Goal: Information Seeking & Learning: Learn about a topic

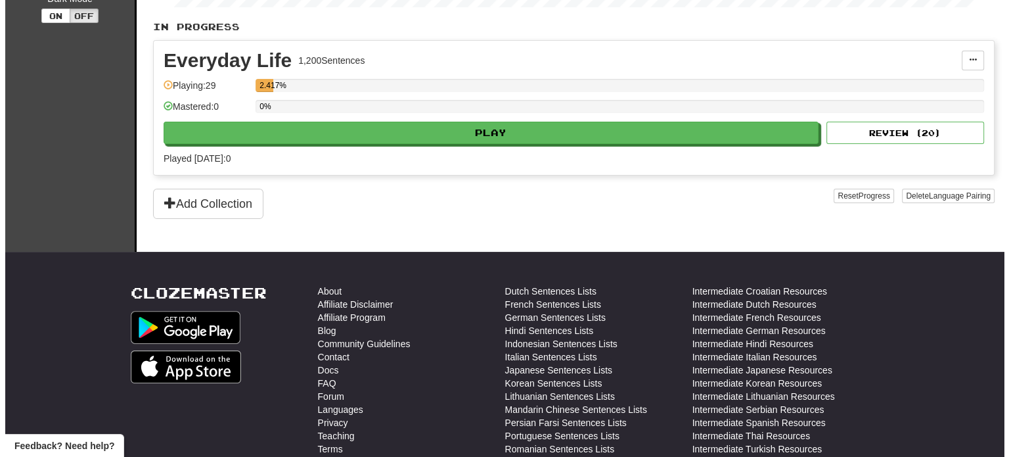
scroll to position [66, 0]
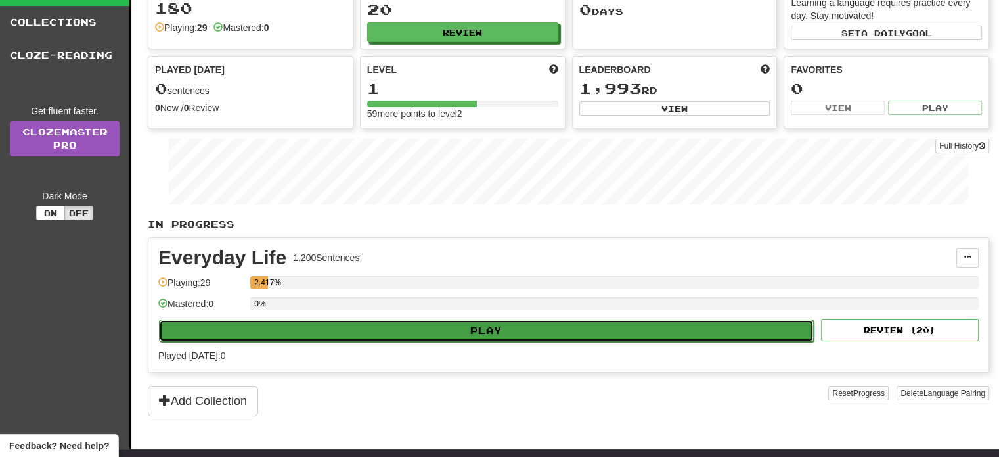
click at [325, 331] on button "Play" at bounding box center [486, 330] width 655 height 22
select select "**"
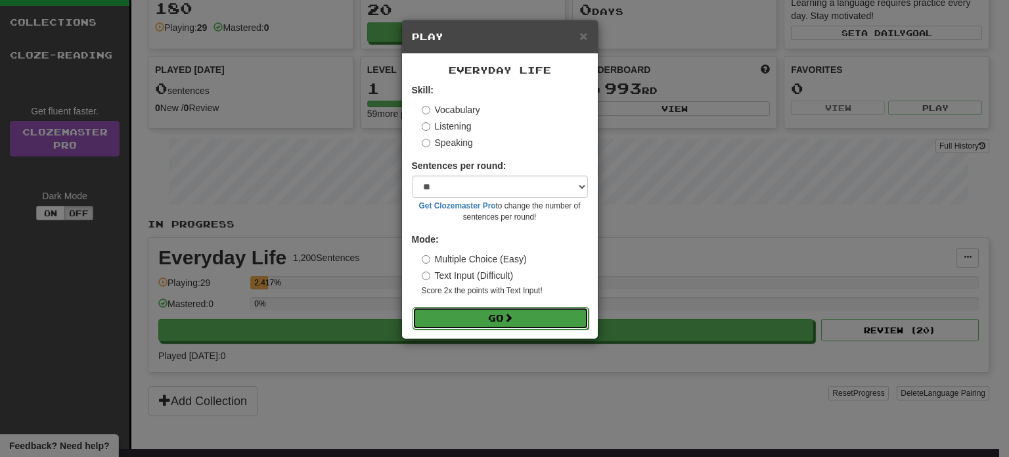
click at [527, 318] on button "Go" at bounding box center [501, 318] width 176 height 22
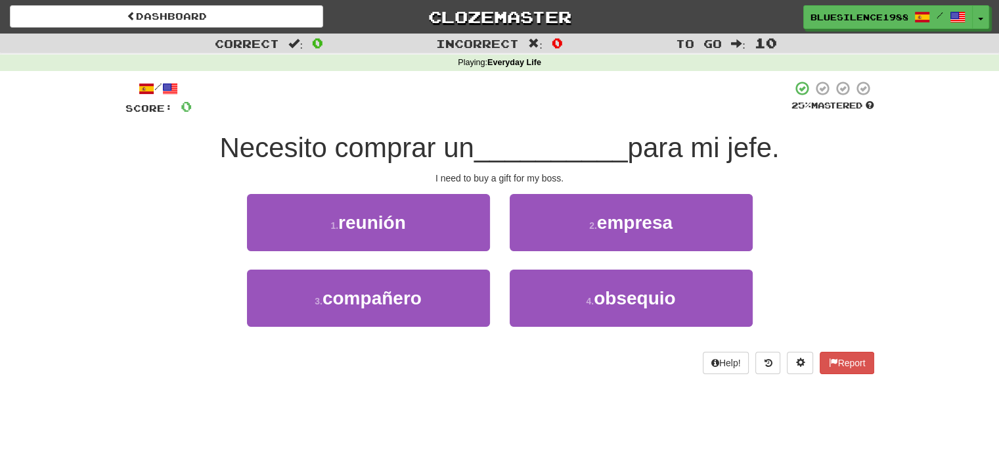
drag, startPoint x: 206, startPoint y: 154, endPoint x: 439, endPoint y: 154, distance: 232.6
click at [495, 163] on div "Necesito comprar un __________ para mi jefe." at bounding box center [499, 148] width 749 height 36
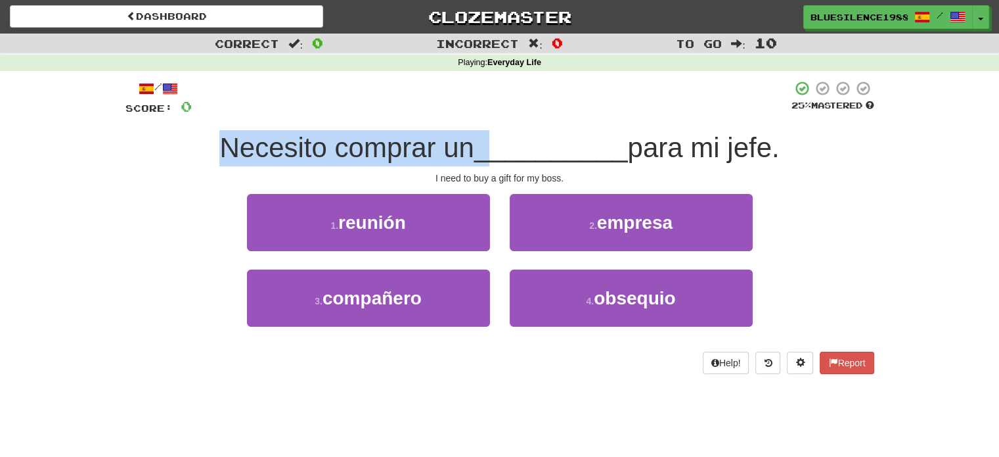
click at [455, 149] on span "Necesito comprar un" at bounding box center [346, 147] width 255 height 31
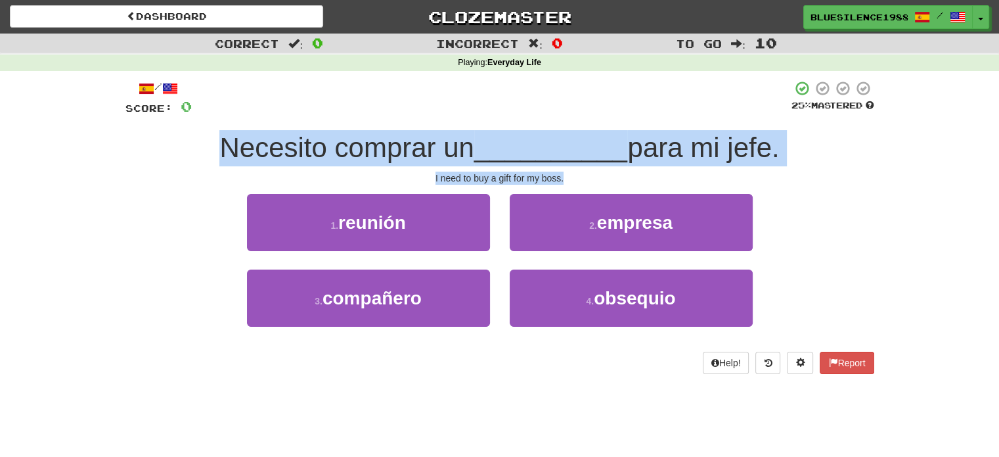
drag, startPoint x: 216, startPoint y: 139, endPoint x: 676, endPoint y: 168, distance: 460.8
click at [676, 168] on div "/ Score: 0 25 % Mastered Necesito comprar un __________ para mi jefe. I need to…" at bounding box center [499, 227] width 749 height 294
click at [524, 170] on div "/ Score: 0 25 % Mastered Necesito comprar un __________ para mi jefe. I need to…" at bounding box center [499, 227] width 749 height 294
drag, startPoint x: 576, startPoint y: 183, endPoint x: 210, endPoint y: 139, distance: 368.6
click at [210, 139] on div "/ Score: 0 25 % Mastered Necesito comprar un __________ para mi jefe. I need to…" at bounding box center [499, 227] width 749 height 294
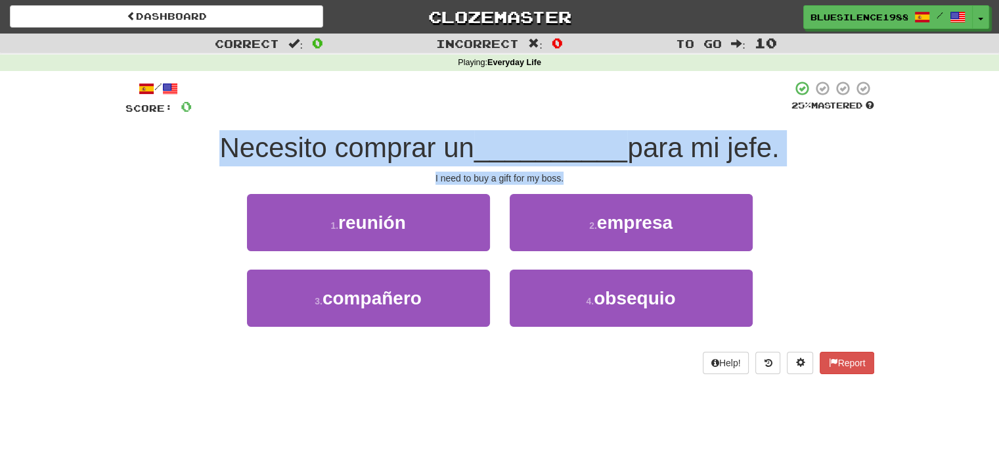
click at [209, 136] on div "Necesito comprar un __________ para mi jefe." at bounding box center [499, 148] width 749 height 36
drag, startPoint x: 209, startPoint y: 136, endPoint x: 600, endPoint y: 186, distance: 394.1
click at [600, 186] on div "/ Score: 0 25 % Mastered Necesito comprar un __________ para mi jefe. I need to…" at bounding box center [499, 227] width 749 height 294
click at [591, 180] on div "I need to buy a gift for my boss." at bounding box center [499, 177] width 749 height 13
drag, startPoint x: 591, startPoint y: 180, endPoint x: 452, endPoint y: 168, distance: 139.8
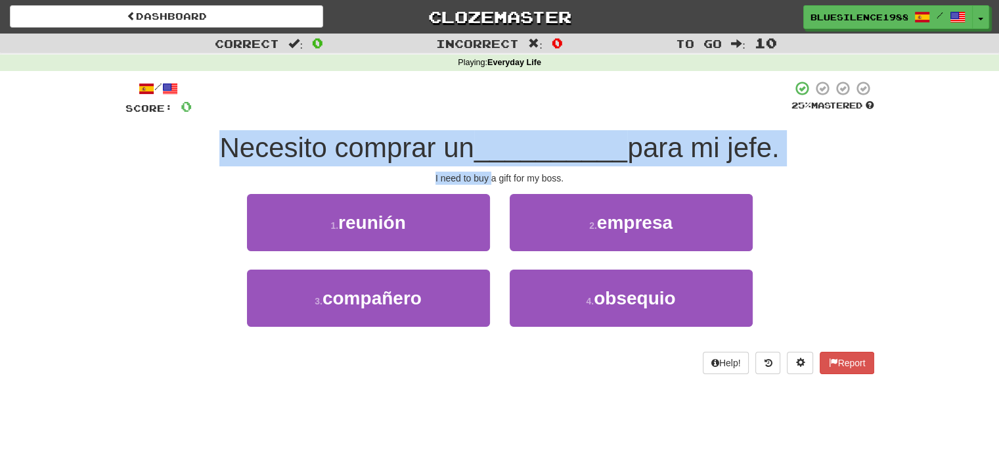
click at [455, 169] on div "/ Score: 0 25 % Mastered Necesito comprar un __________ para mi jefe. I need to…" at bounding box center [499, 227] width 749 height 294
click at [384, 153] on span "Necesito comprar un" at bounding box center [346, 147] width 255 height 31
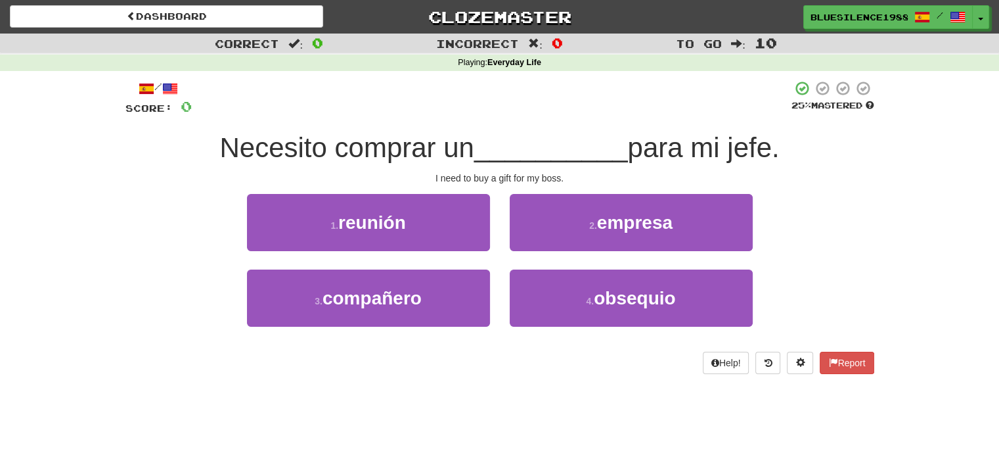
click at [384, 148] on span "Necesito comprar un" at bounding box center [346, 147] width 255 height 31
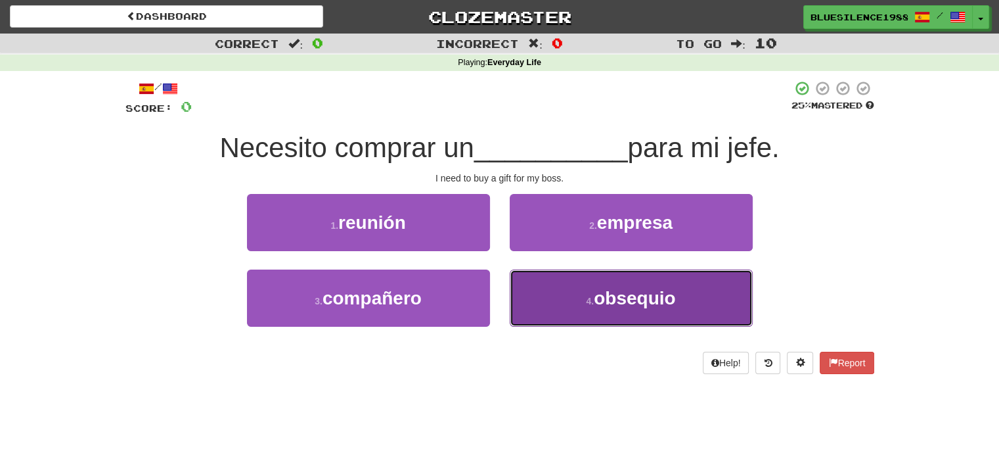
click at [591, 297] on small "4 ." at bounding box center [590, 301] width 8 height 11
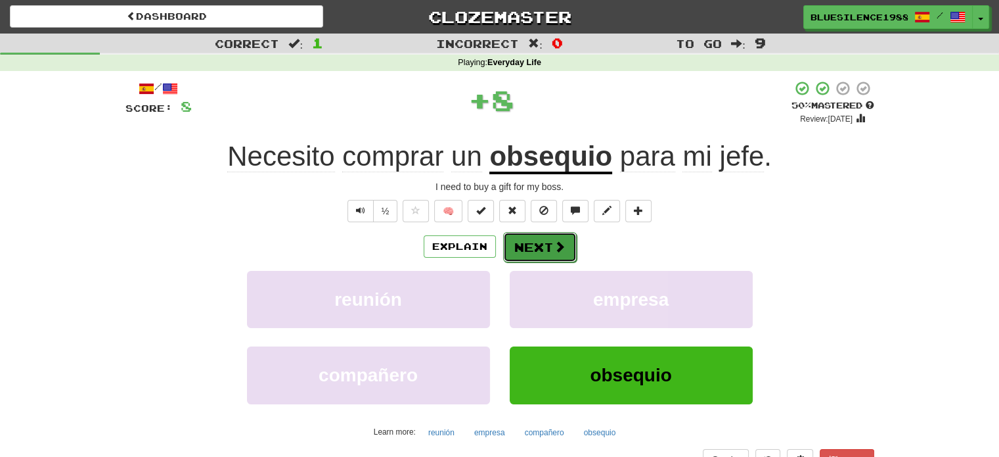
click at [547, 257] on button "Next" at bounding box center [540, 247] width 74 height 30
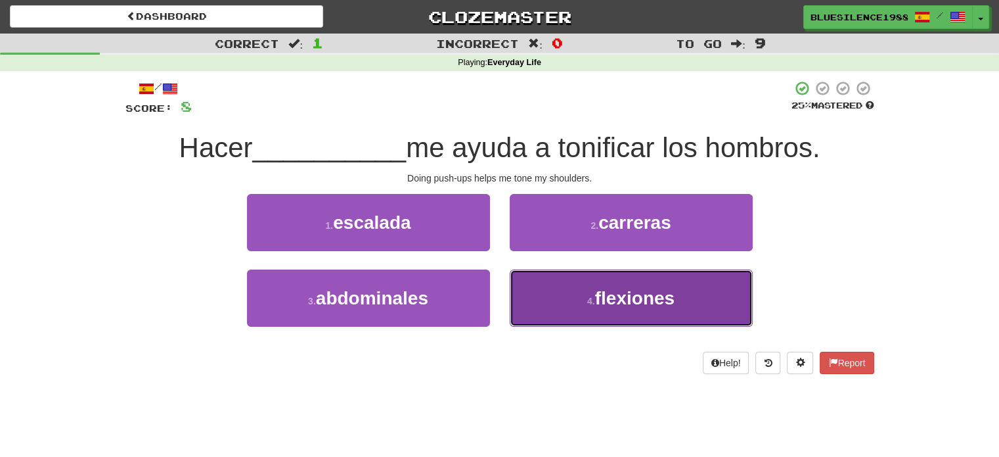
click at [556, 307] on button "4 . flexiones" at bounding box center [631, 297] width 243 height 57
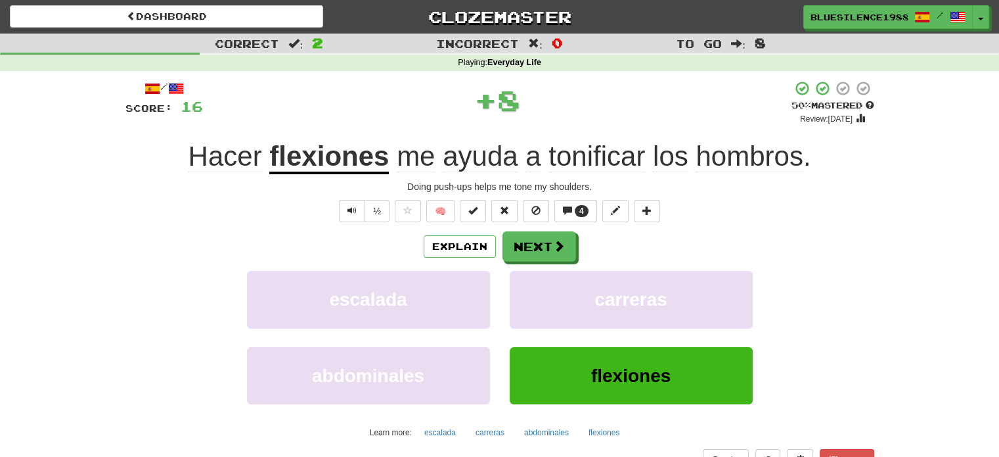
click at [541, 268] on div "Explain Next escalada carreras abdominales flexiones Learn more: escalada carre…" at bounding box center [499, 336] width 749 height 211
click at [544, 262] on div "Explain Next escalada carreras abdominales flexiones Learn more: escalada carre…" at bounding box center [499, 336] width 749 height 211
click at [551, 252] on button "Next" at bounding box center [540, 247] width 74 height 30
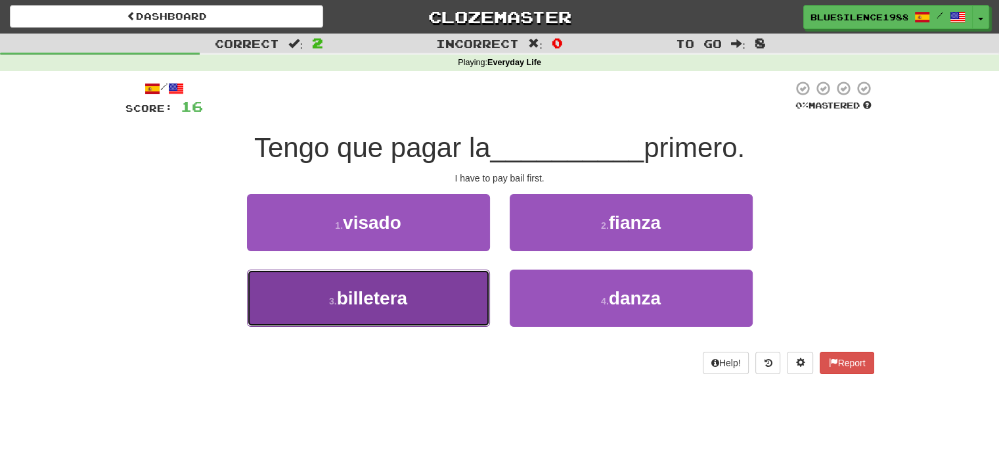
click at [425, 287] on button "3 . billetera" at bounding box center [368, 297] width 243 height 57
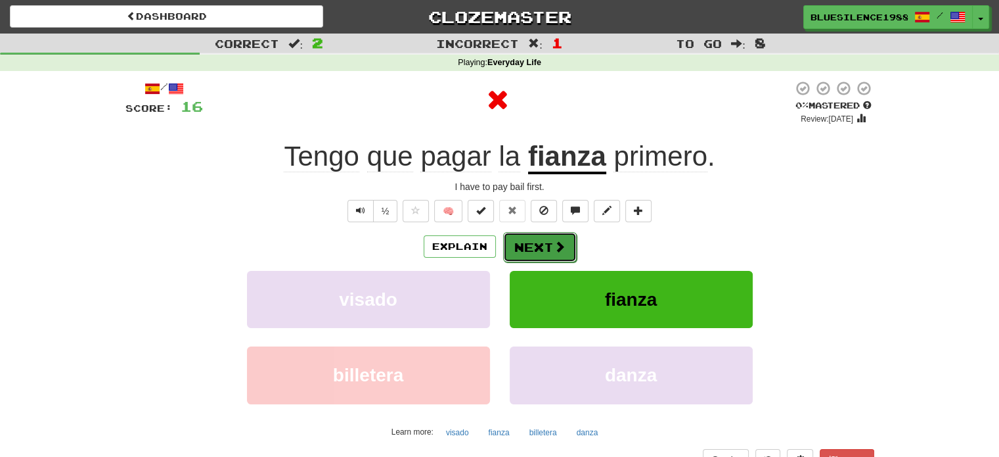
click at [527, 246] on button "Next" at bounding box center [540, 247] width 74 height 30
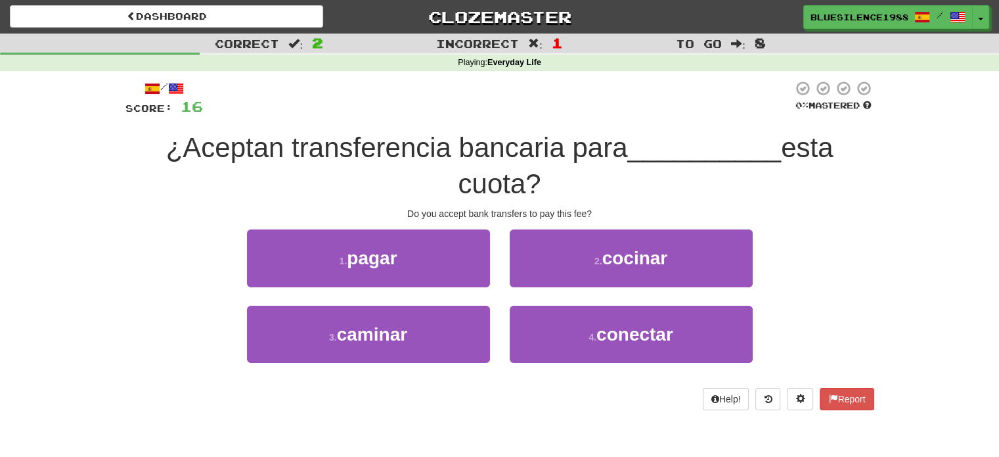
click at [318, 170] on div "¿Aceptan transferencia bancaria para __________ esta cuota?" at bounding box center [499, 166] width 749 height 72
click at [323, 160] on span "¿Aceptan transferencia bancaria para" at bounding box center [397, 147] width 462 height 31
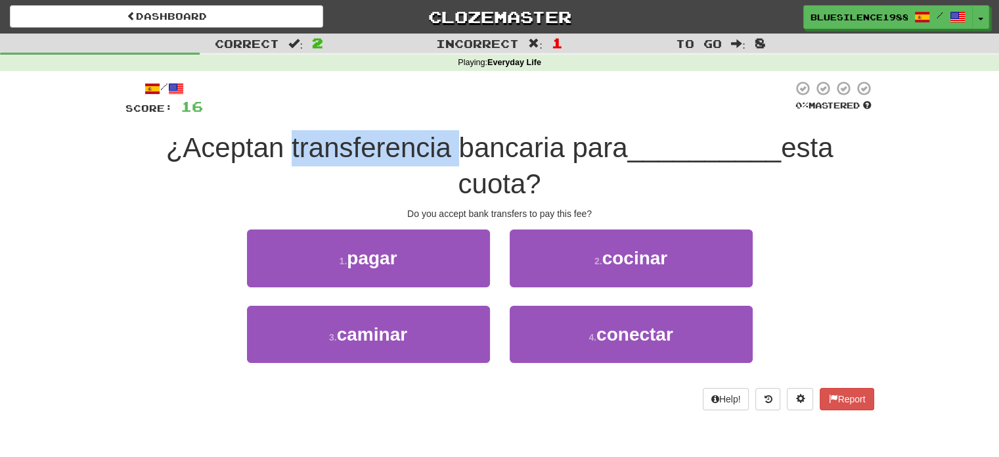
click at [323, 160] on span "¿Aceptan transferencia bancaria para" at bounding box center [397, 147] width 462 height 31
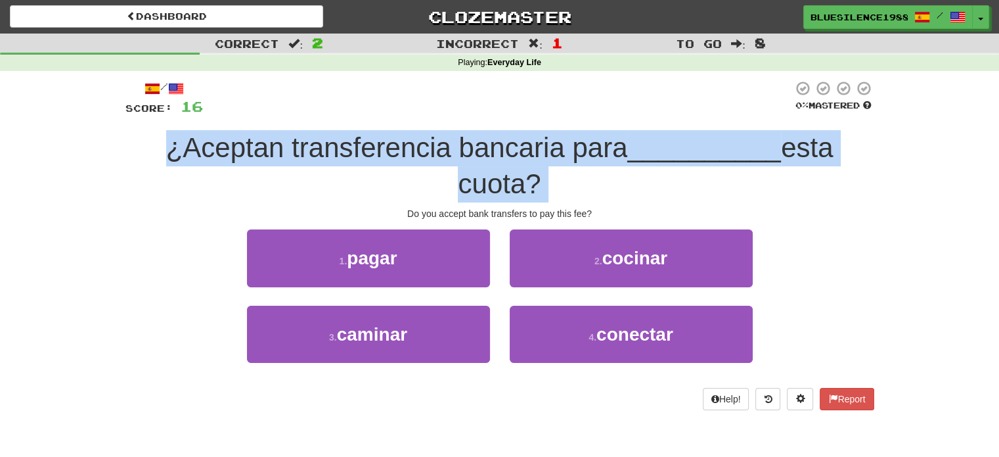
click at [323, 160] on span "¿Aceptan transferencia bancaria para" at bounding box center [397, 147] width 462 height 31
click at [258, 160] on span "¿Aceptan transferencia bancaria para" at bounding box center [397, 147] width 462 height 31
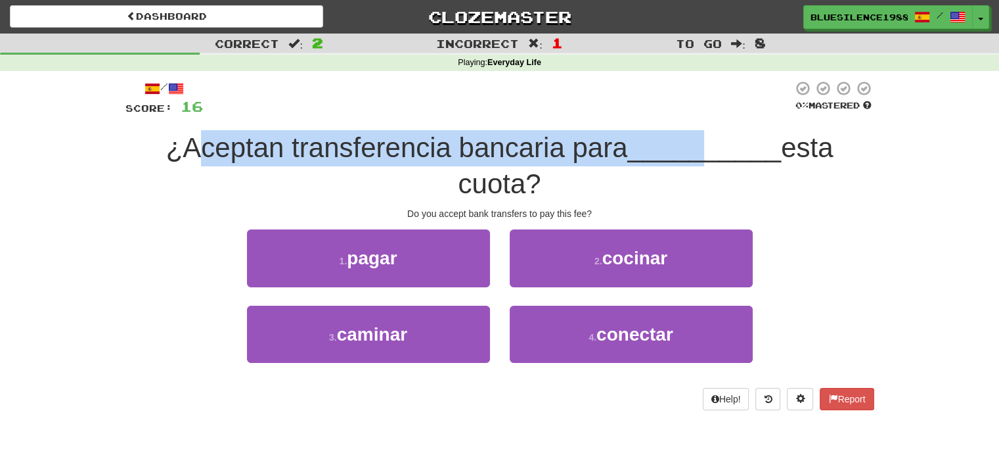
drag, startPoint x: 198, startPoint y: 149, endPoint x: 702, endPoint y: 156, distance: 503.3
click at [702, 156] on div "¿Aceptan transferencia bancaria para __________ esta cuota?" at bounding box center [499, 166] width 749 height 72
click at [620, 163] on span "¿Aceptan transferencia bancaria para" at bounding box center [397, 147] width 462 height 31
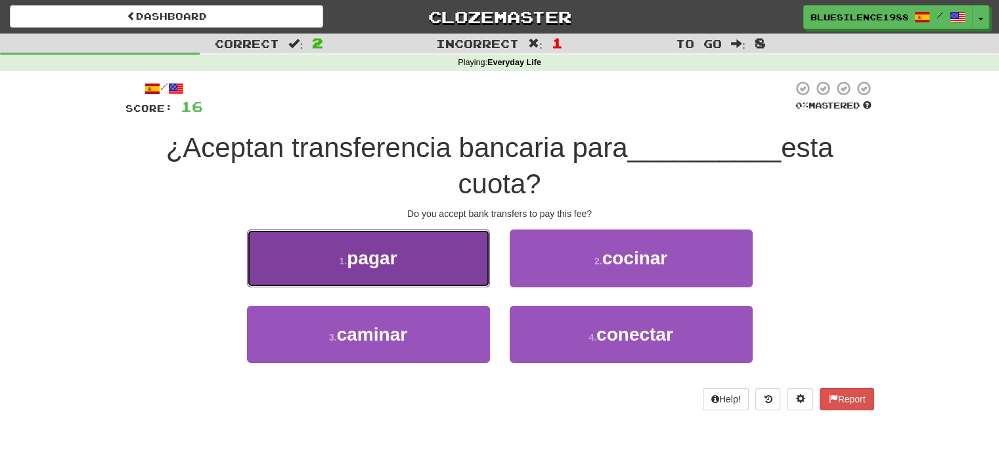
click at [452, 256] on button "1 . pagar" at bounding box center [368, 257] width 243 height 57
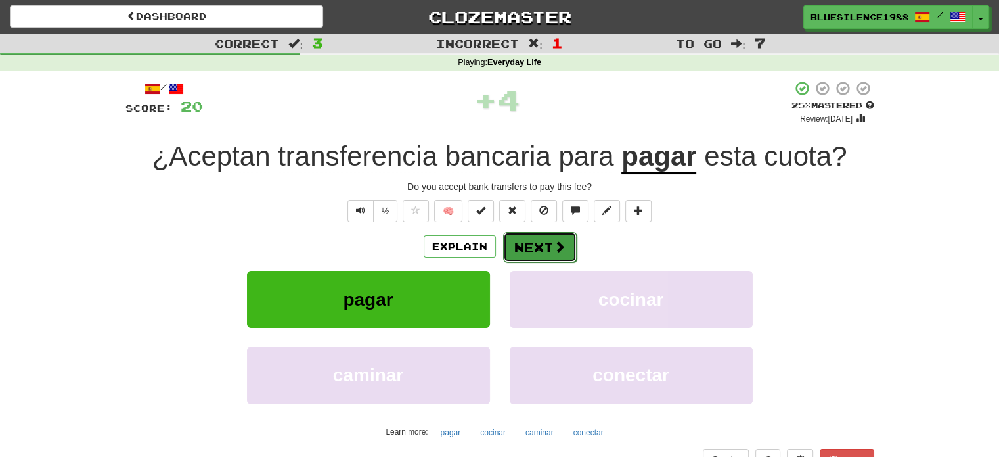
click at [543, 252] on button "Next" at bounding box center [540, 247] width 74 height 30
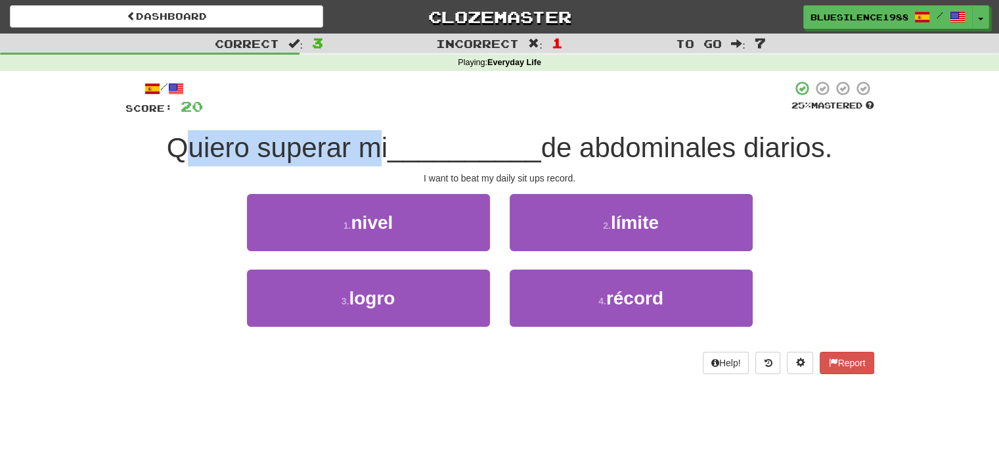
drag, startPoint x: 205, startPoint y: 156, endPoint x: 370, endPoint y: 160, distance: 164.9
click at [370, 160] on span "Quiero superar mi" at bounding box center [277, 147] width 221 height 31
click at [353, 157] on span "Quiero superar mi" at bounding box center [277, 147] width 221 height 31
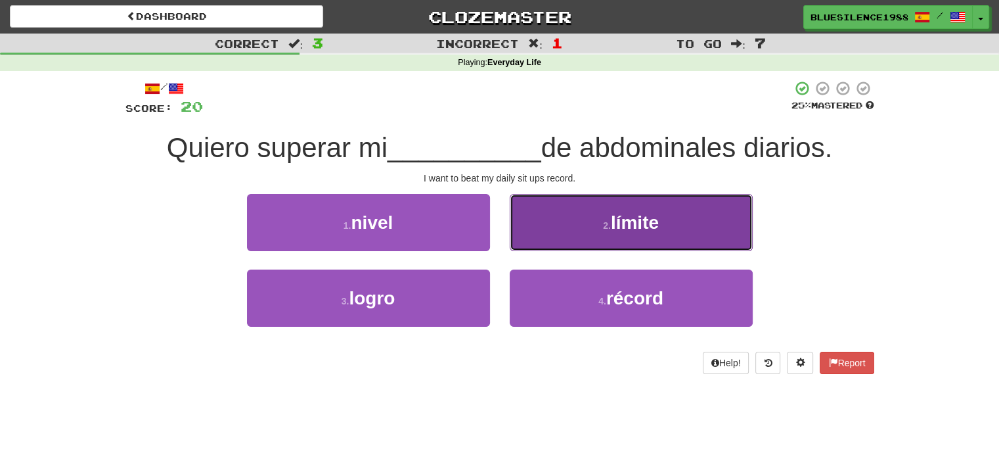
click at [565, 220] on button "2 . límite" at bounding box center [631, 222] width 243 height 57
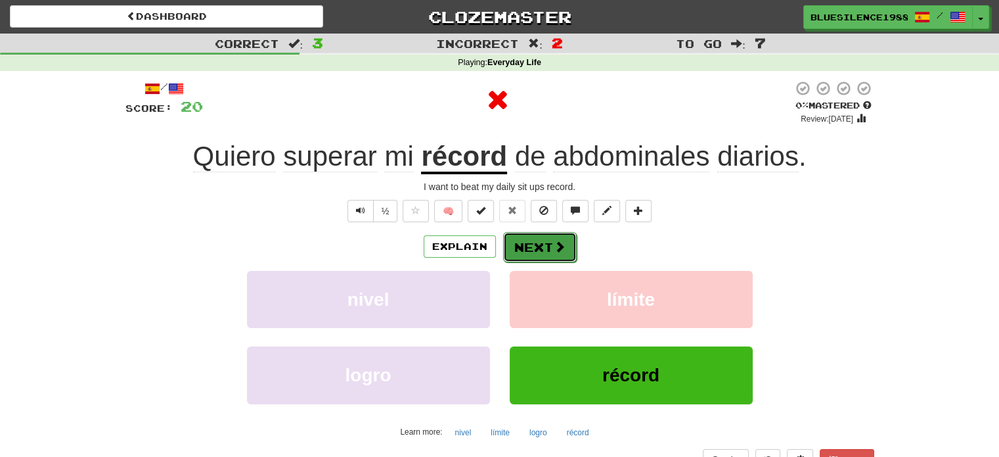
click at [536, 250] on button "Next" at bounding box center [540, 247] width 74 height 30
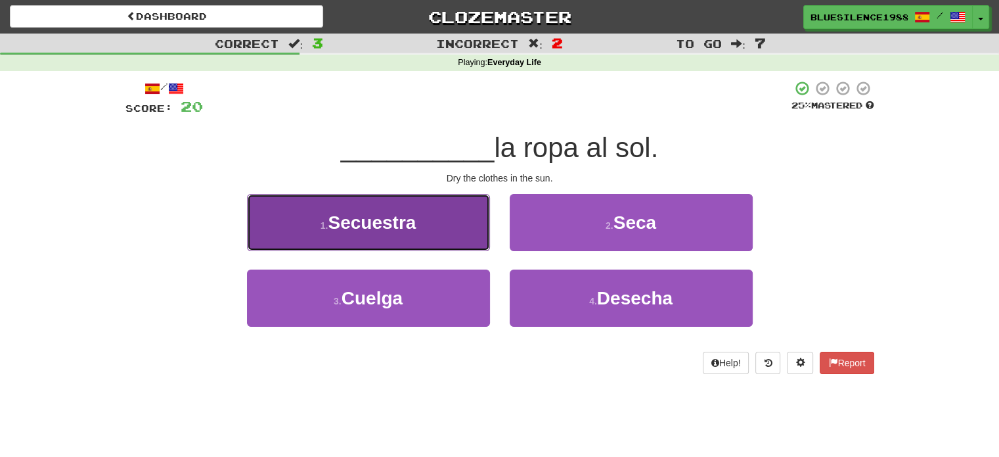
click at [424, 229] on button "1 . Secuestra" at bounding box center [368, 222] width 243 height 57
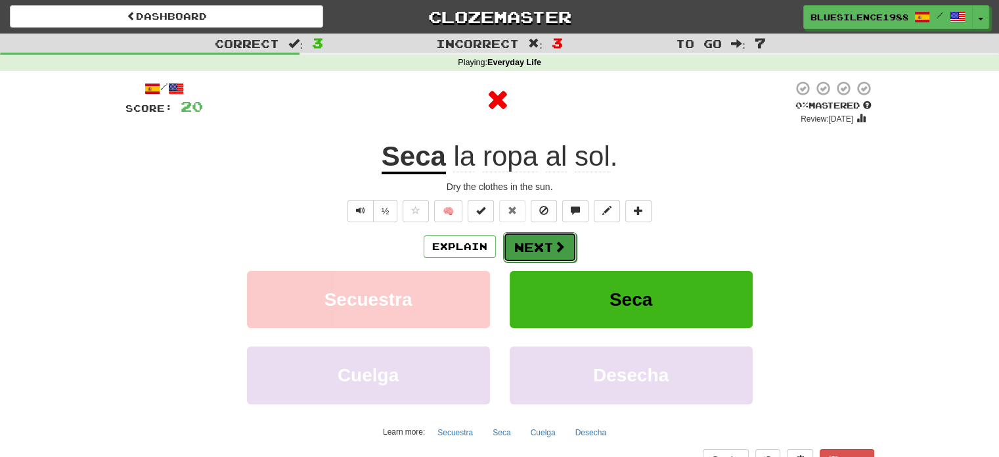
click at [558, 256] on button "Next" at bounding box center [540, 247] width 74 height 30
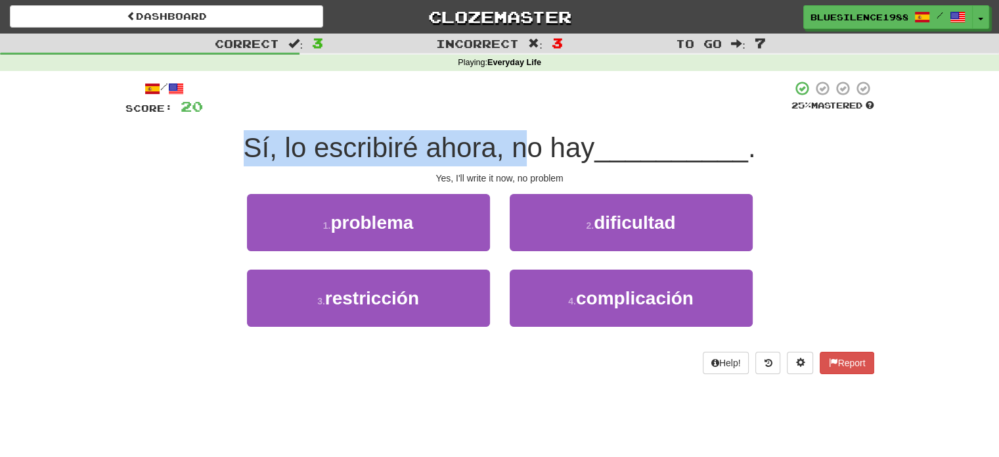
drag, startPoint x: 301, startPoint y: 135, endPoint x: 565, endPoint y: 150, distance: 264.6
click at [535, 143] on div "Sí, lo escribiré ahora, no hay __________ ." at bounding box center [499, 148] width 749 height 36
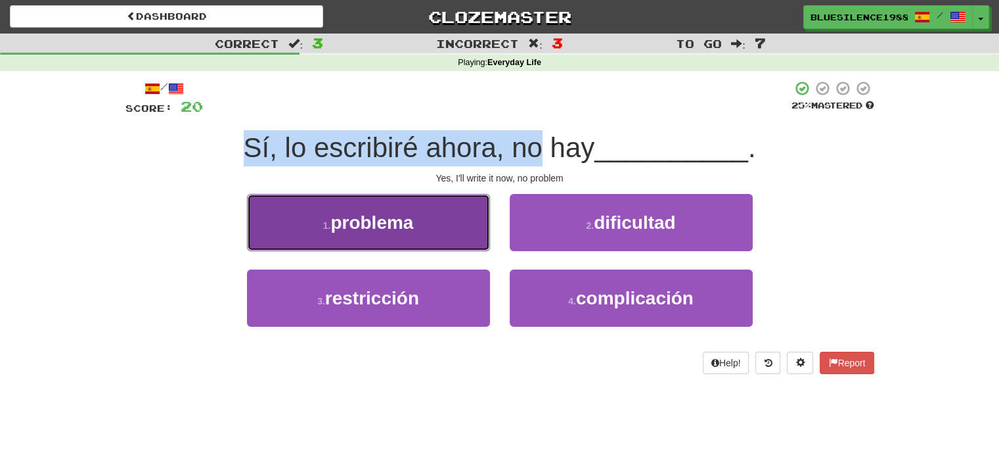
click at [430, 231] on button "1 . problema" at bounding box center [368, 222] width 243 height 57
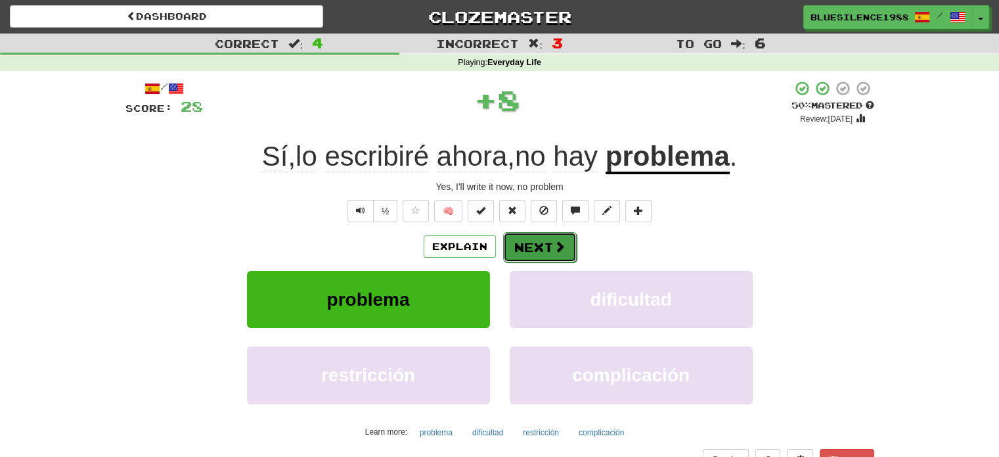
click at [548, 250] on button "Next" at bounding box center [540, 247] width 74 height 30
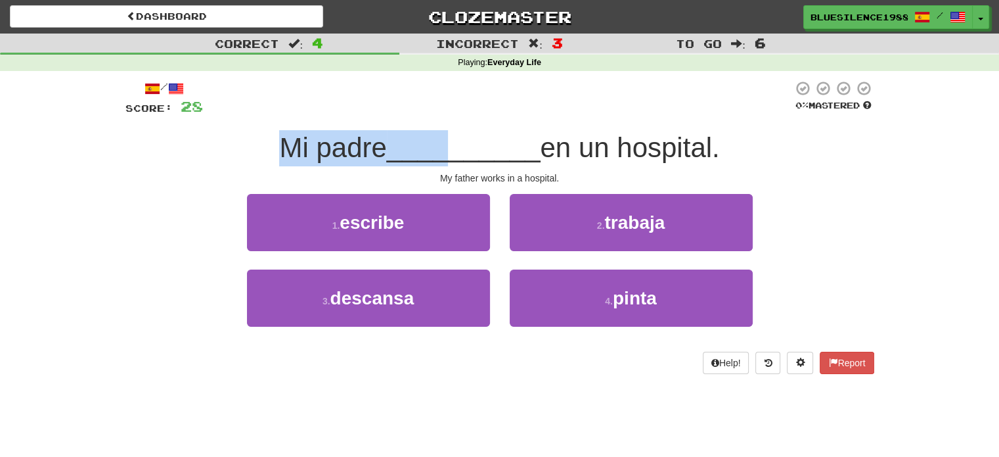
drag, startPoint x: 237, startPoint y: 155, endPoint x: 446, endPoint y: 166, distance: 209.9
click at [446, 166] on div "Mi padre __________ en un hospital." at bounding box center [499, 148] width 749 height 36
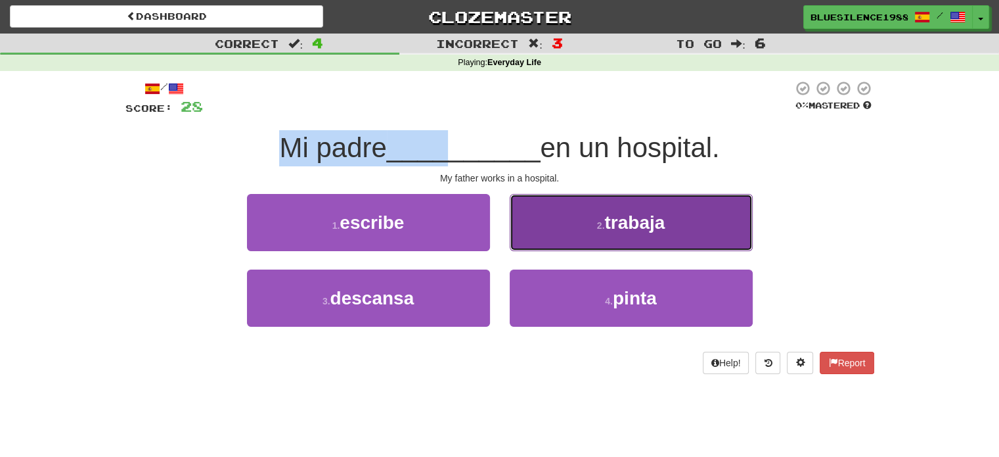
click at [631, 244] on button "2 . trabaja" at bounding box center [631, 222] width 243 height 57
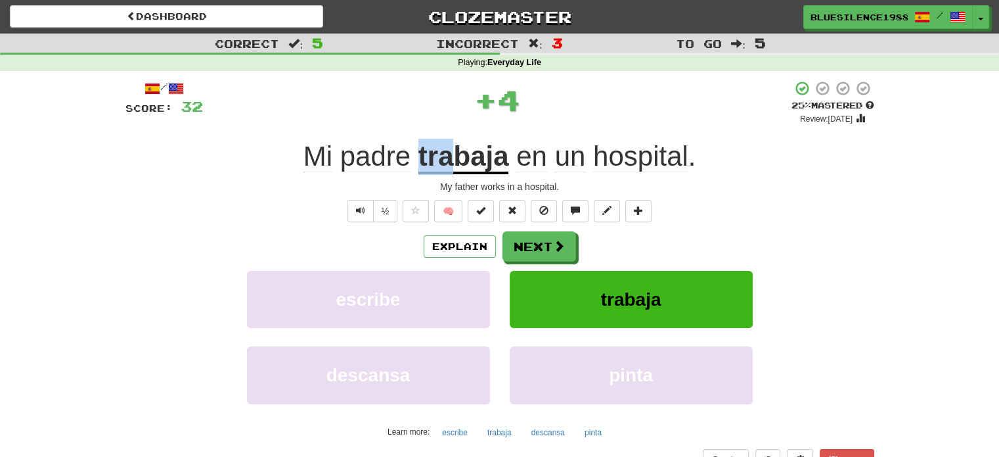
drag, startPoint x: 422, startPoint y: 142, endPoint x: 462, endPoint y: 143, distance: 39.4
click at [462, 143] on u "trabaja" at bounding box center [464, 158] width 91 height 34
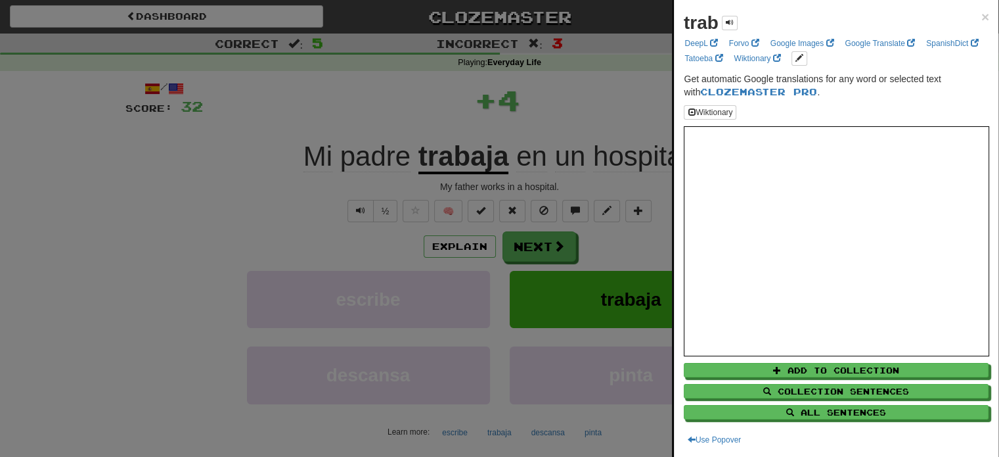
drag, startPoint x: 401, startPoint y: 149, endPoint x: 429, endPoint y: 147, distance: 28.4
click at [422, 147] on div at bounding box center [499, 228] width 999 height 457
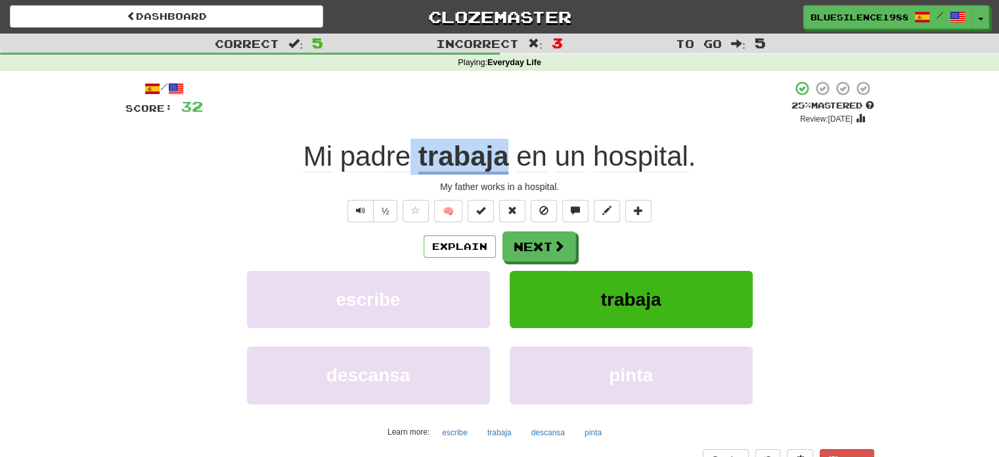
drag, startPoint x: 409, startPoint y: 151, endPoint x: 510, endPoint y: 138, distance: 102.0
click at [511, 137] on div "/ Score: 32 + 4 25 % Mastered Review: 2025-08-15 Mi padre trabaja en un hospita…" at bounding box center [499, 275] width 749 height 390
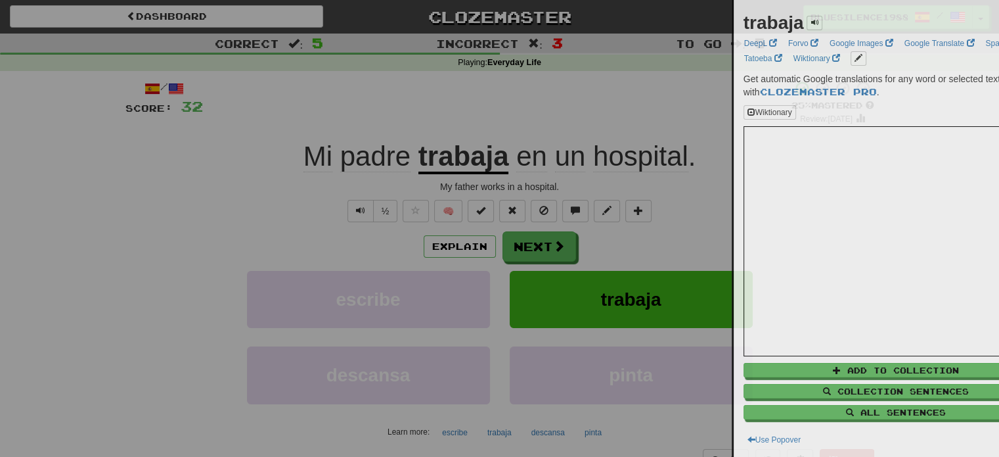
drag, startPoint x: 397, startPoint y: 152, endPoint x: 473, endPoint y: 151, distance: 76.2
click at [471, 151] on div at bounding box center [499, 228] width 999 height 457
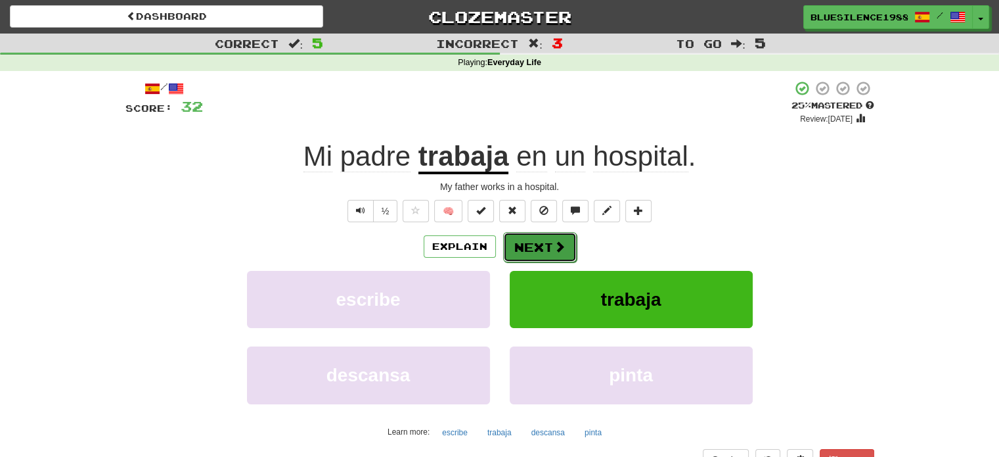
click at [544, 257] on button "Next" at bounding box center [540, 247] width 74 height 30
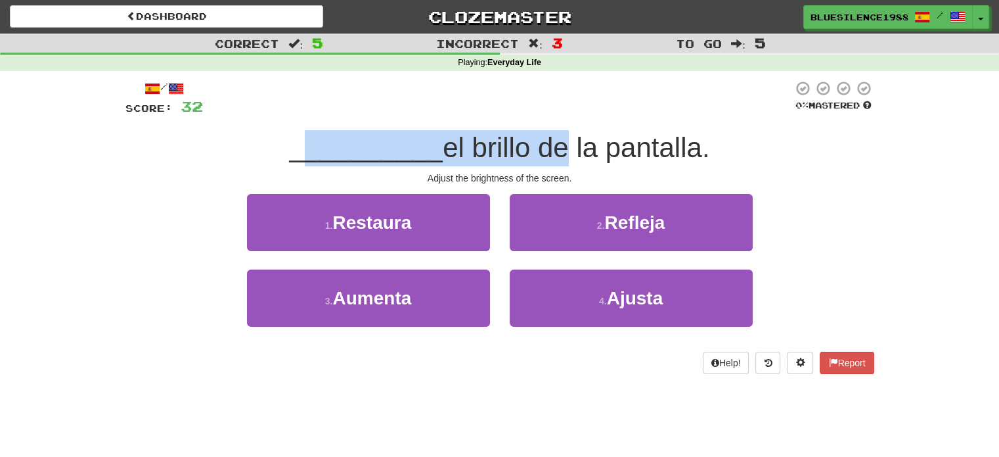
drag, startPoint x: 488, startPoint y: 141, endPoint x: 558, endPoint y: 139, distance: 69.7
click at [558, 139] on div "__________ el brillo de la pantalla." at bounding box center [499, 148] width 749 height 36
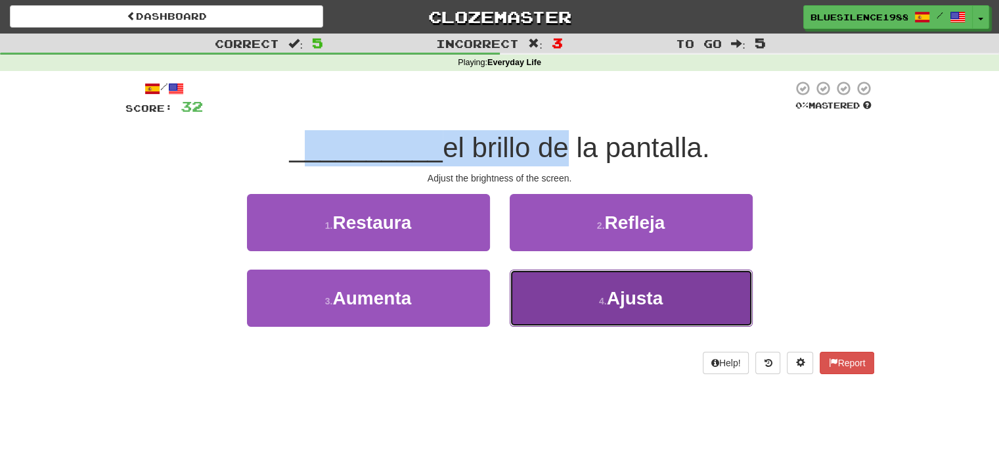
click at [568, 283] on button "4 . Ajusta" at bounding box center [631, 297] width 243 height 57
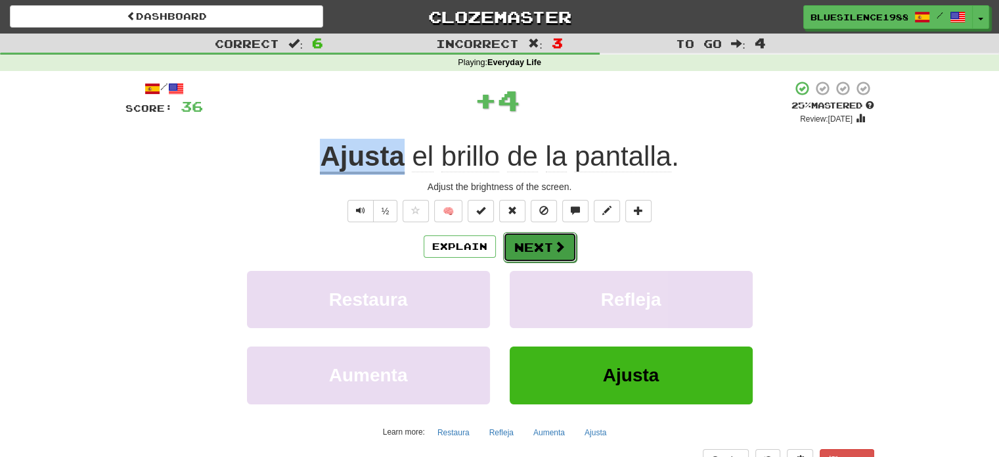
click at [520, 252] on button "Next" at bounding box center [540, 247] width 74 height 30
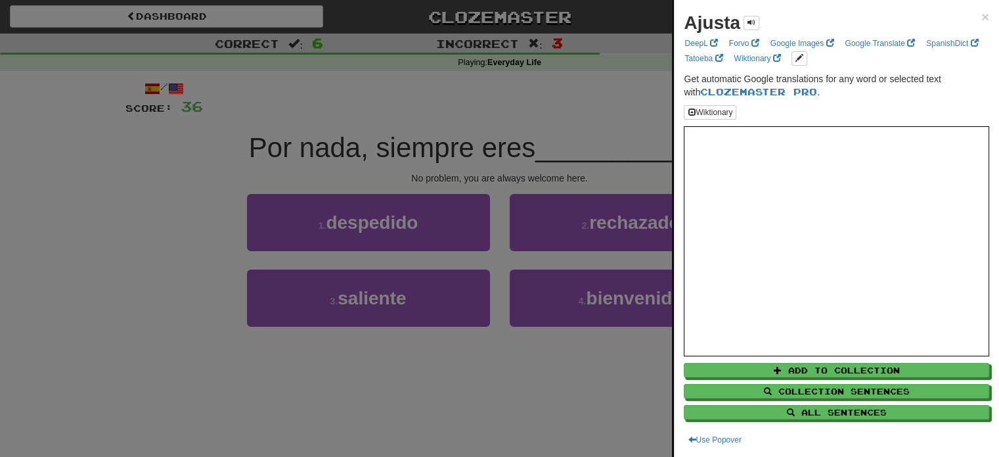
click at [394, 148] on div at bounding box center [499, 228] width 999 height 457
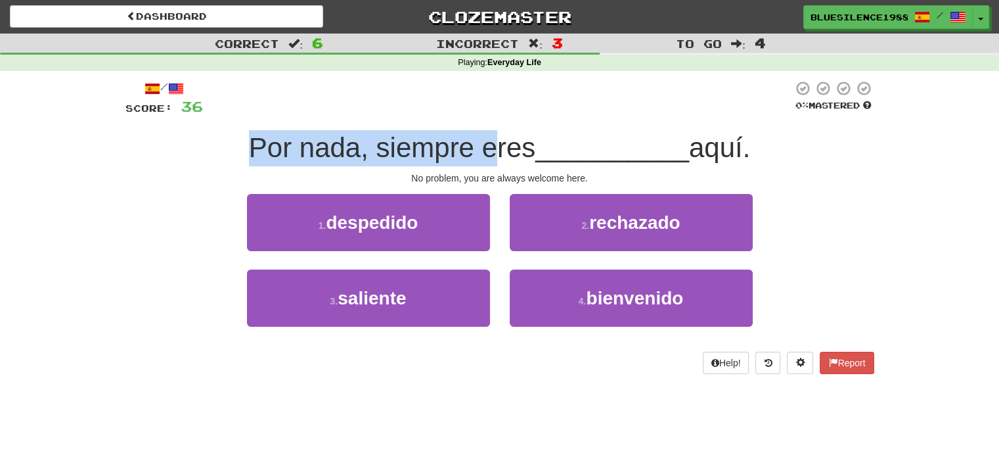
drag, startPoint x: 233, startPoint y: 138, endPoint x: 483, endPoint y: 158, distance: 250.5
click at [483, 158] on div "Por nada, siempre eres __________ aquí." at bounding box center [499, 148] width 749 height 36
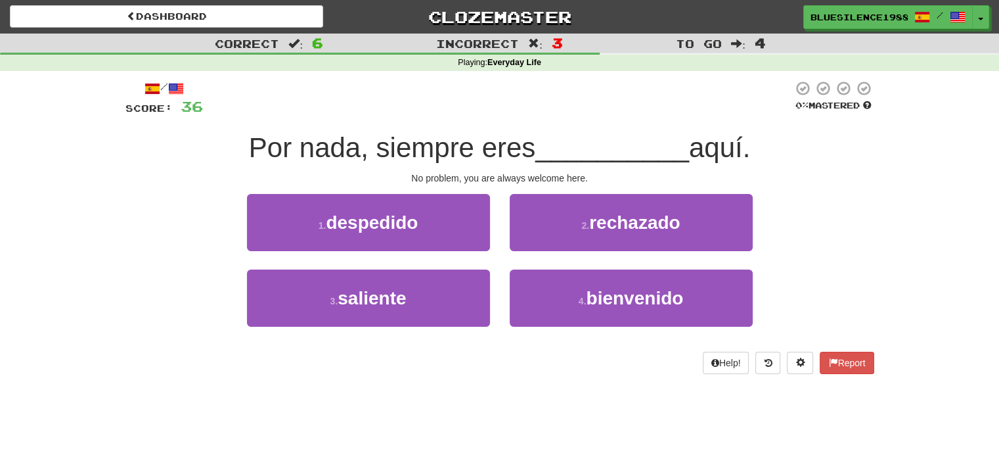
click at [494, 170] on div "/ Score: 36 0 % Mastered Por nada, siempre eres __________ aquí. No problem, yo…" at bounding box center [499, 227] width 749 height 294
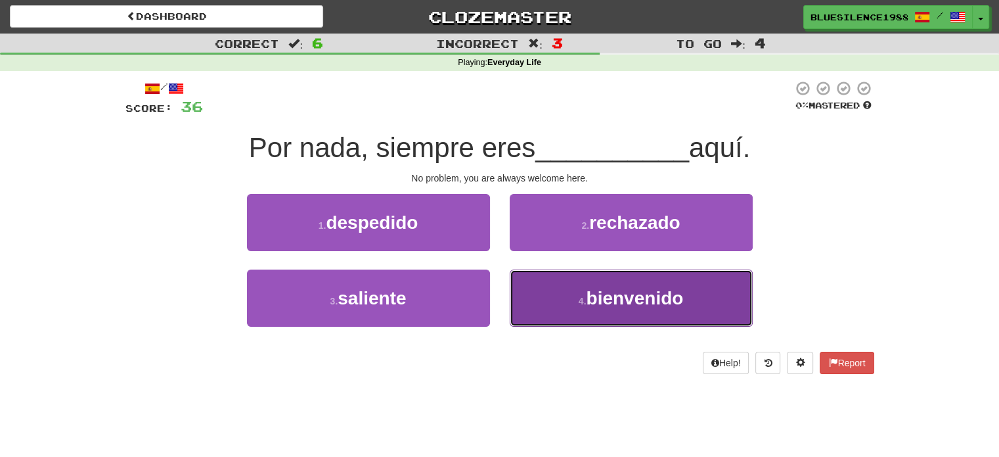
click at [549, 294] on button "4 . bienvenido" at bounding box center [631, 297] width 243 height 57
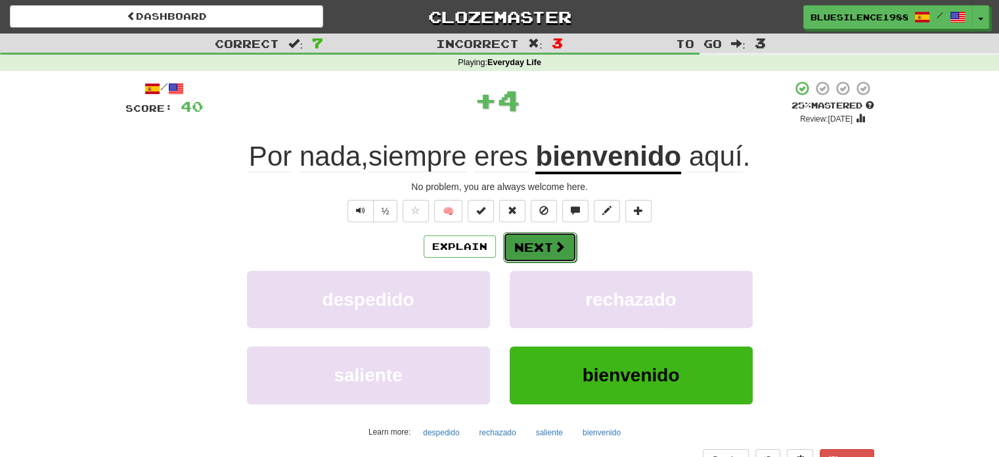
click at [554, 247] on span at bounding box center [560, 246] width 12 height 12
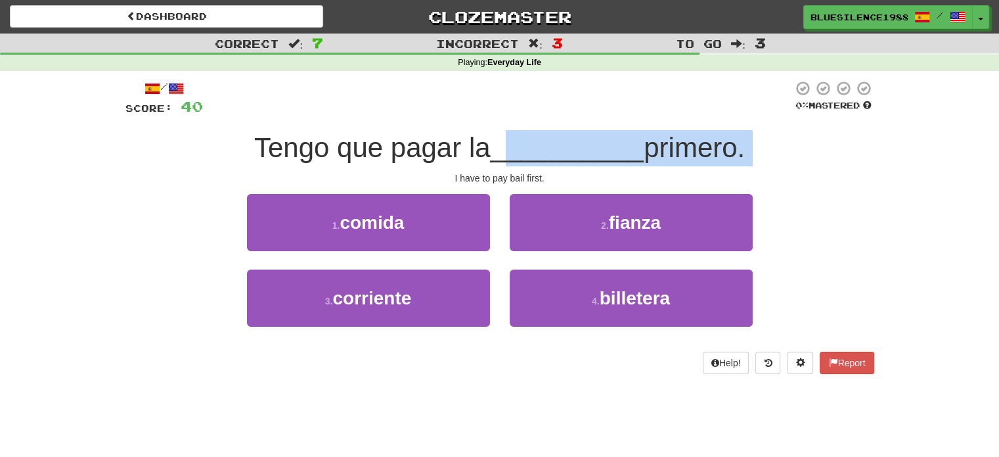
drag, startPoint x: 240, startPoint y: 167, endPoint x: 503, endPoint y: 130, distance: 265.4
click at [503, 130] on div "/ Score: 40 0 % Mastered Tengo que pagar la __________ primero. I have to pay b…" at bounding box center [499, 227] width 749 height 294
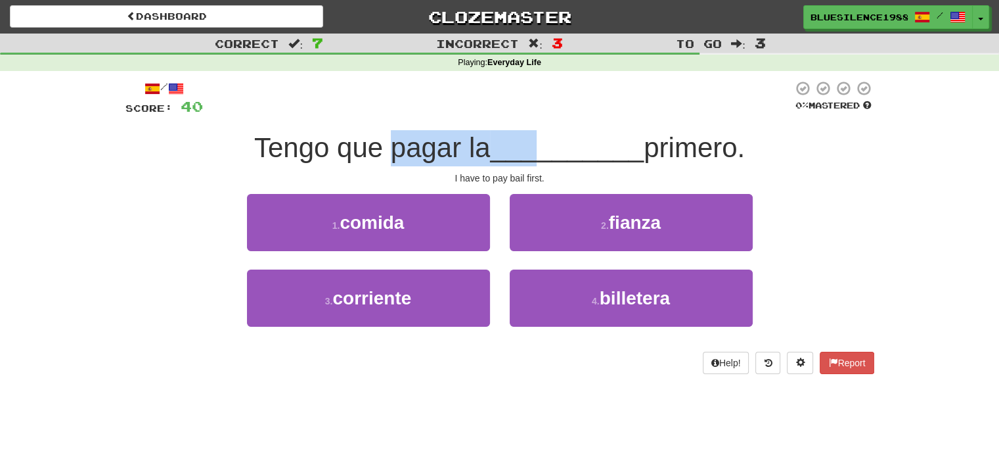
drag, startPoint x: 384, startPoint y: 144, endPoint x: 530, endPoint y: 132, distance: 146.3
click at [530, 132] on div "Tengo que pagar la __________ primero." at bounding box center [499, 148] width 749 height 36
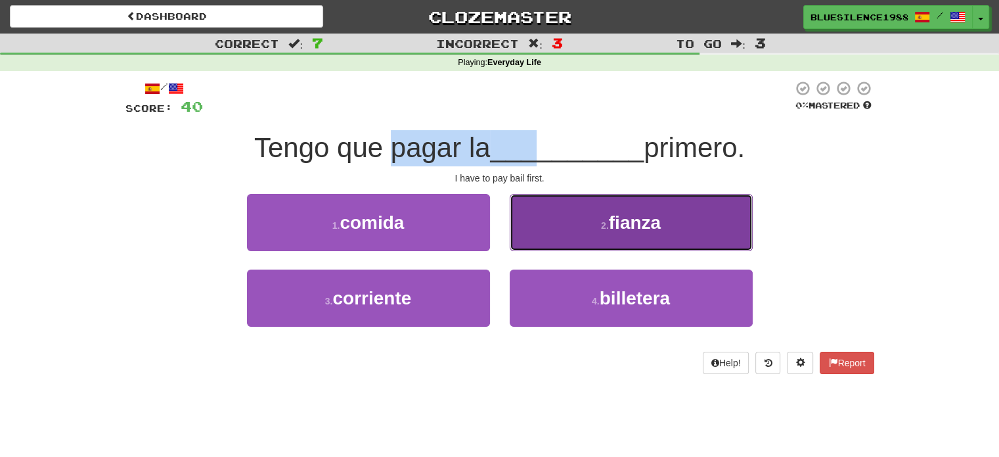
click at [617, 206] on button "2 . fianza" at bounding box center [631, 222] width 243 height 57
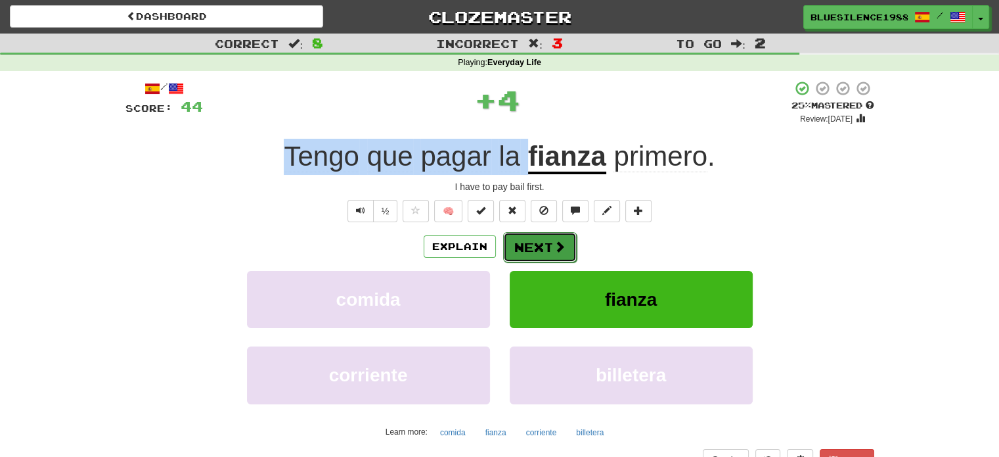
click at [558, 256] on button "Next" at bounding box center [540, 247] width 74 height 30
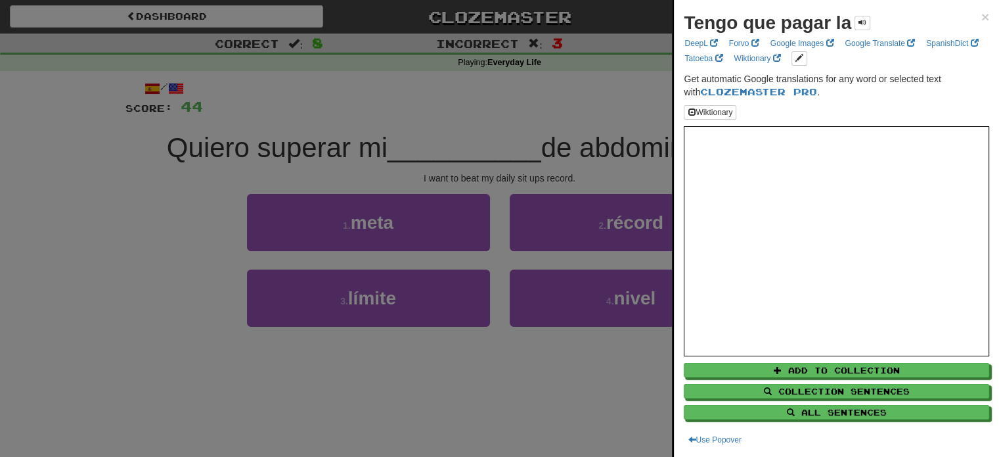
click at [304, 164] on div at bounding box center [499, 228] width 999 height 457
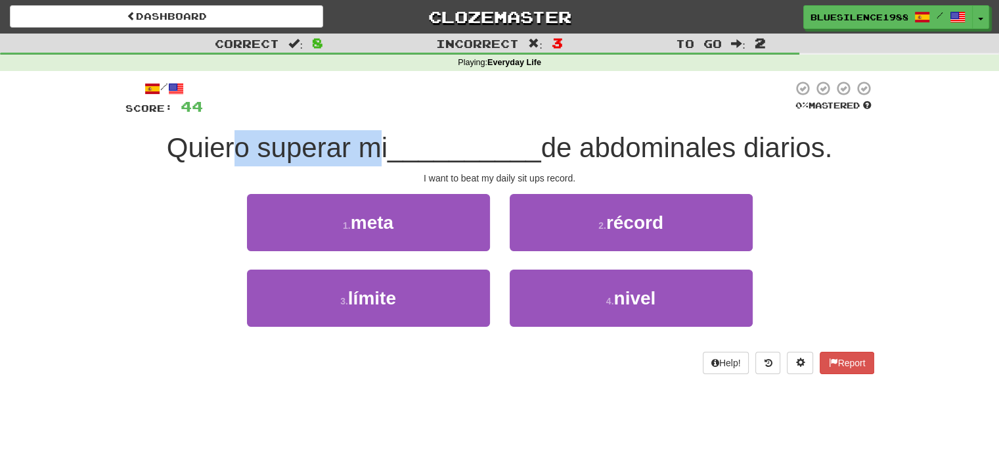
drag, startPoint x: 291, startPoint y: 149, endPoint x: 373, endPoint y: 150, distance: 82.1
click at [373, 150] on span "Quiero superar mi" at bounding box center [277, 147] width 221 height 31
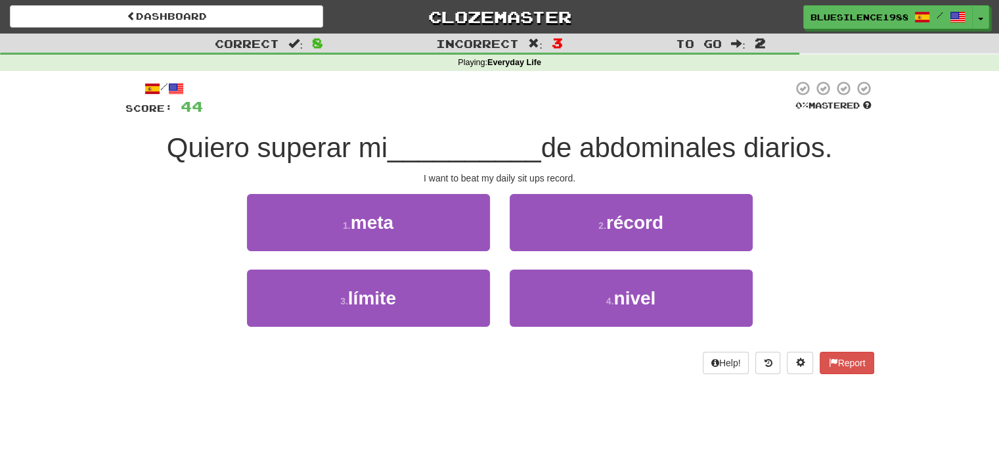
click at [448, 159] on span "__________" at bounding box center [465, 147] width 154 height 31
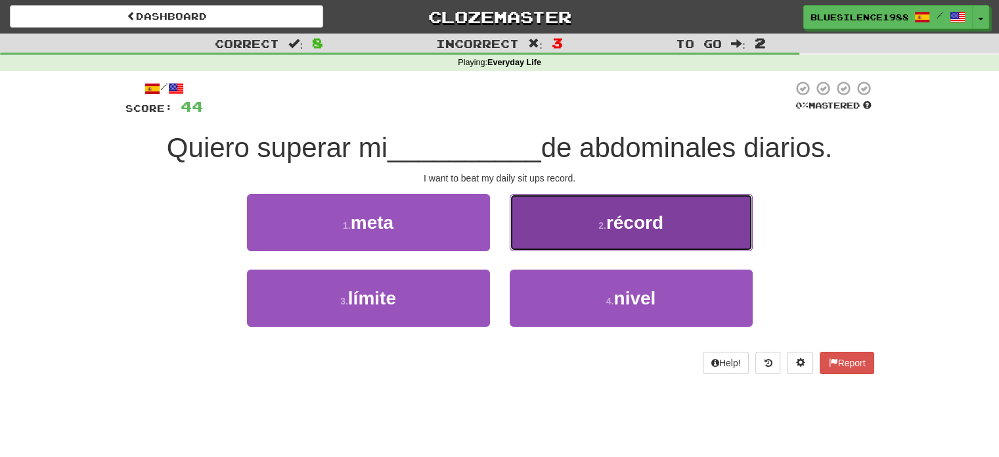
click at [551, 217] on button "2 . récord" at bounding box center [631, 222] width 243 height 57
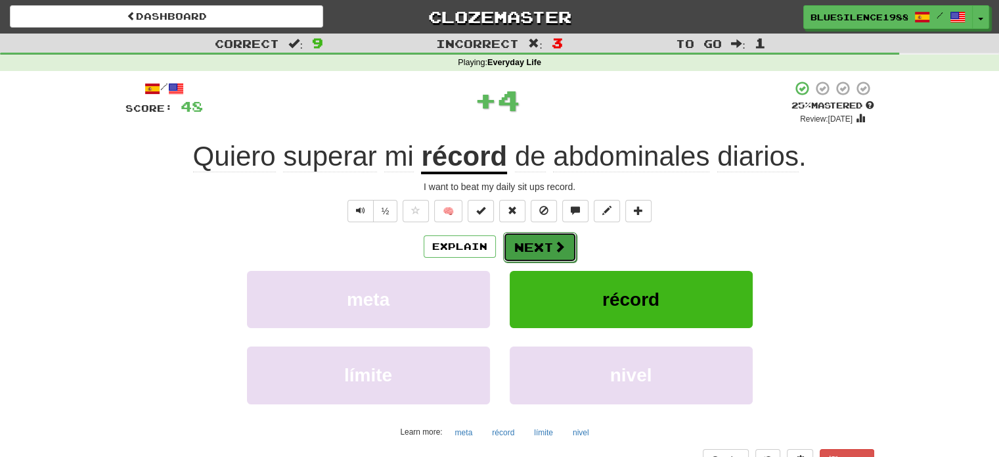
click at [558, 252] on span at bounding box center [560, 246] width 12 height 12
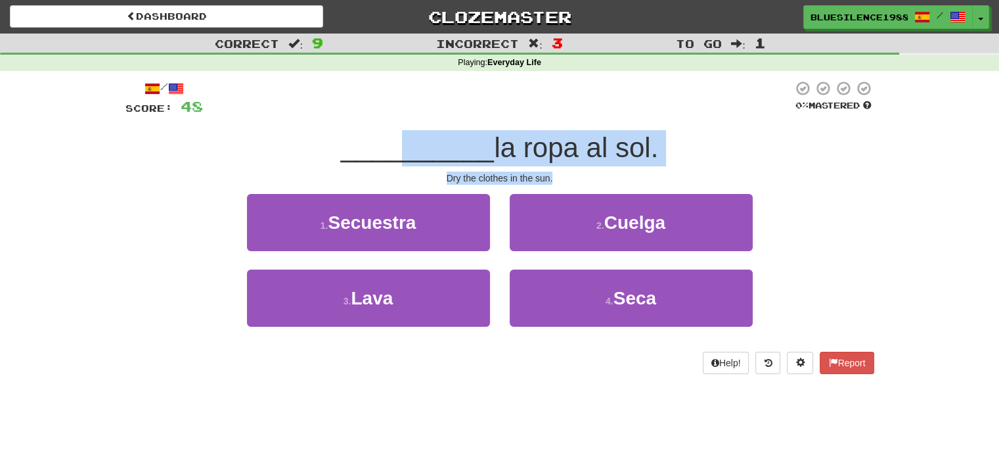
drag, startPoint x: 392, startPoint y: 162, endPoint x: 610, endPoint y: 168, distance: 218.2
click at [610, 168] on div "/ Score: 48 0 % Mastered __________ la ropa al sol. Dry the clothes in the sun.…" at bounding box center [499, 227] width 749 height 294
click at [557, 148] on span "la ropa al sol." at bounding box center [576, 147] width 164 height 31
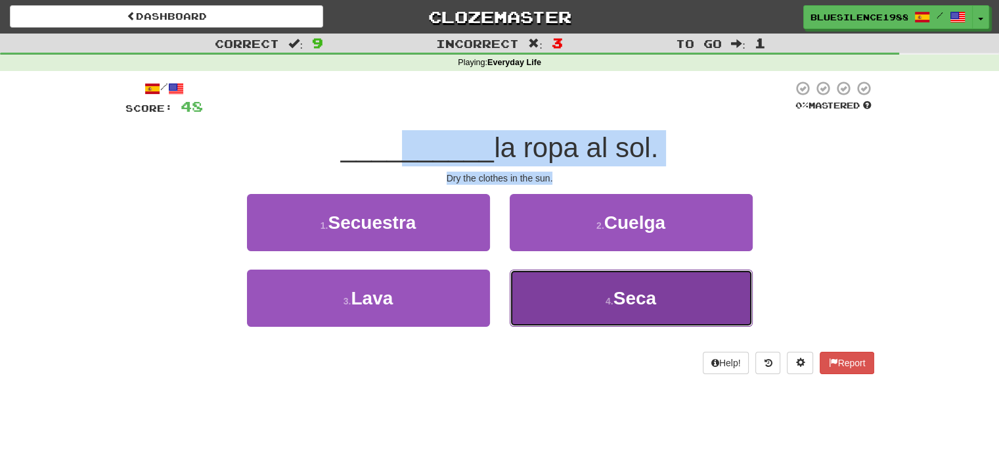
click at [590, 287] on button "4 . Seca" at bounding box center [631, 297] width 243 height 57
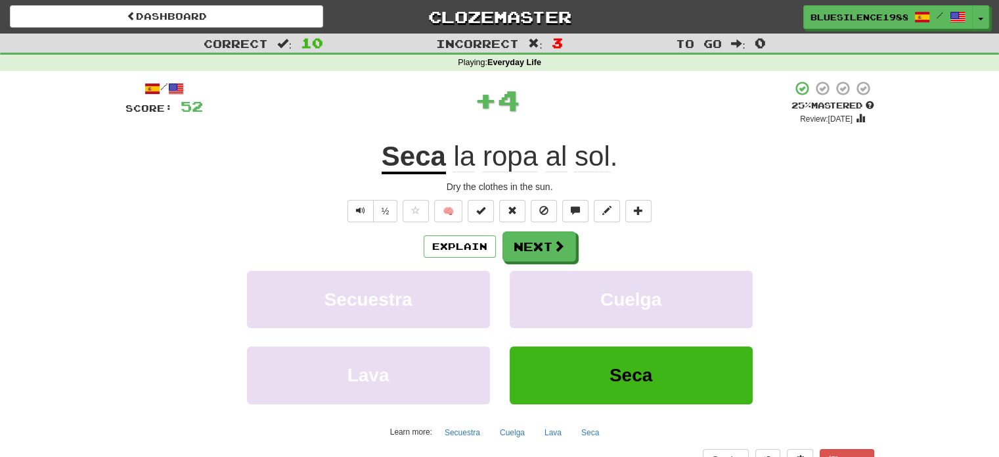
click at [512, 107] on span "4" at bounding box center [508, 99] width 23 height 33
click at [532, 239] on button "Next" at bounding box center [540, 247] width 74 height 30
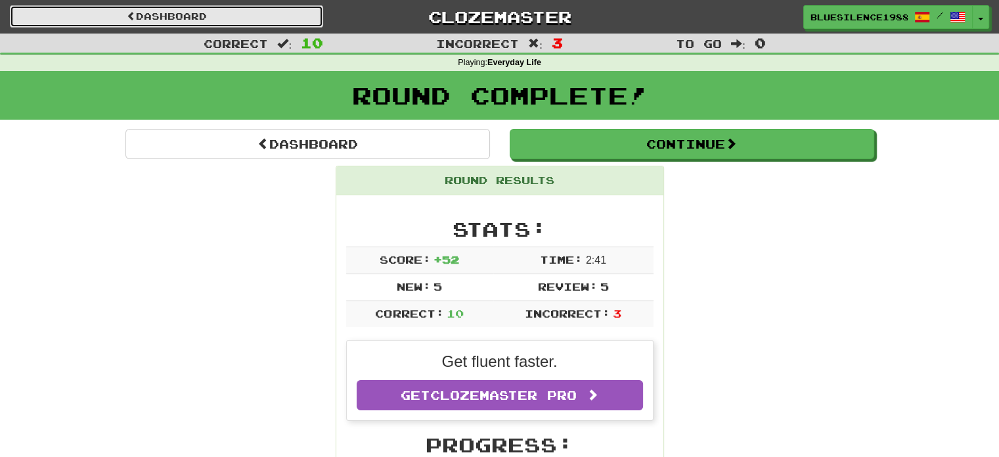
click at [277, 23] on link "Dashboard" at bounding box center [166, 16] width 313 height 22
